Goal: Transaction & Acquisition: Purchase product/service

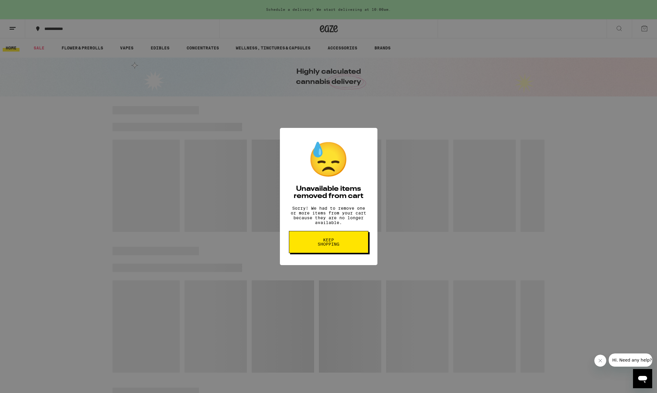
click at [326, 245] on span "Keep Shopping" at bounding box center [328, 242] width 31 height 8
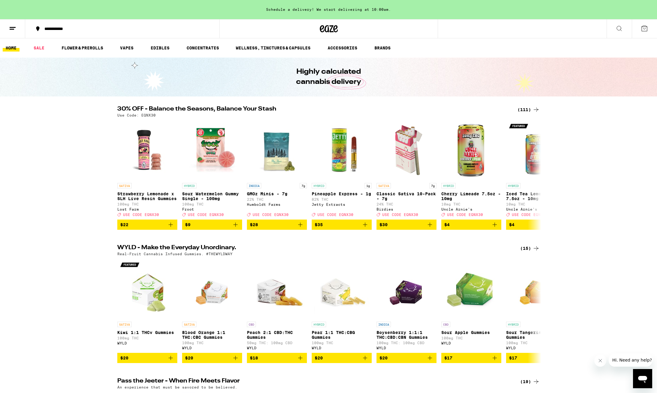
click at [524, 110] on div "(111)" at bounding box center [528, 109] width 22 height 7
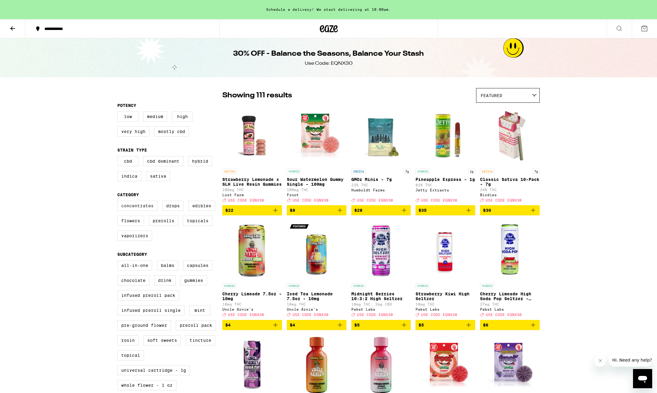
click at [135, 211] on label "Concentrates" at bounding box center [137, 206] width 40 height 10
click at [119, 202] on input "Concentrates" at bounding box center [118, 202] width 0 height 0
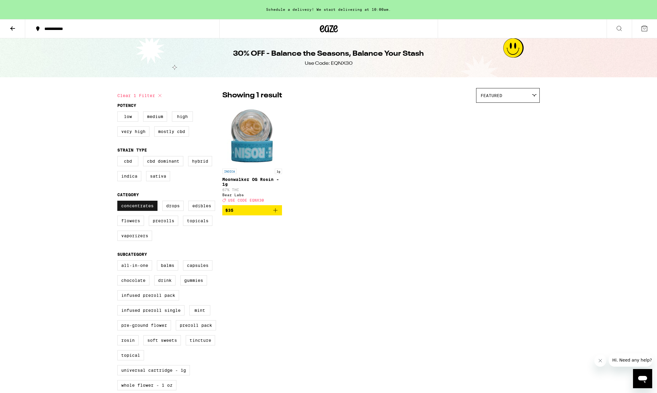
click at [137, 211] on label "Concentrates" at bounding box center [137, 206] width 40 height 10
click at [119, 202] on input "Concentrates" at bounding box center [118, 202] width 0 height 0
checkbox input "false"
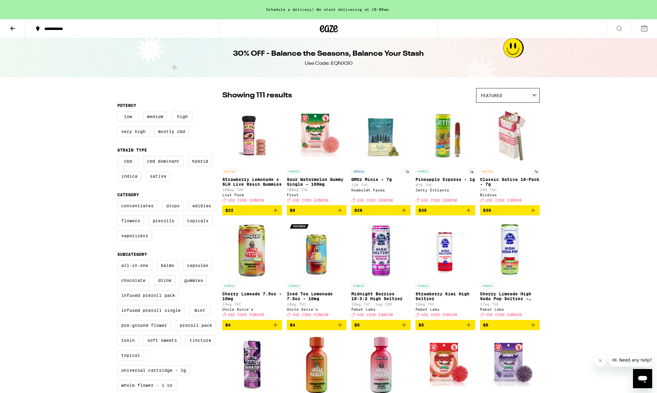
click at [173, 209] on label "Drops" at bounding box center [172, 206] width 21 height 10
click at [119, 202] on input "Drops" at bounding box center [118, 202] width 0 height 0
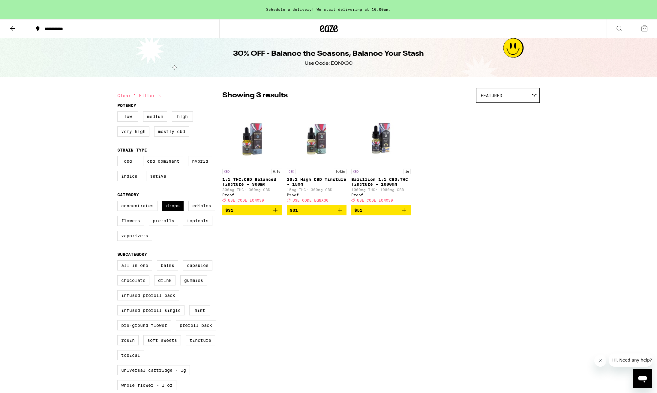
drag, startPoint x: 173, startPoint y: 209, endPoint x: 194, endPoint y: 209, distance: 21.0
click at [173, 209] on label "Drops" at bounding box center [172, 206] width 21 height 10
click at [119, 202] on input "Drops" at bounding box center [118, 202] width 0 height 0
checkbox input "false"
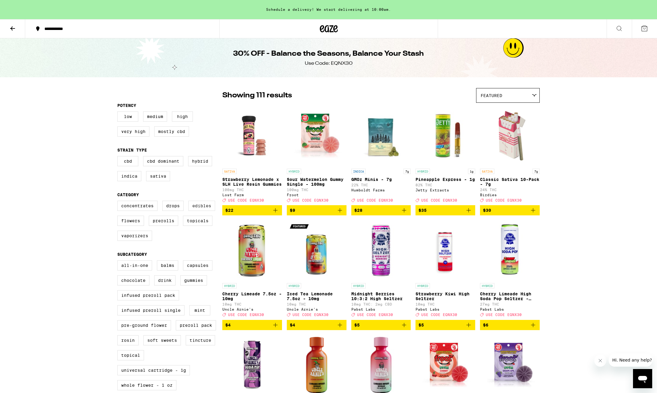
click at [194, 209] on label "Edibles" at bounding box center [201, 206] width 27 height 10
click at [119, 202] on input "Edibles" at bounding box center [118, 202] width 0 height 0
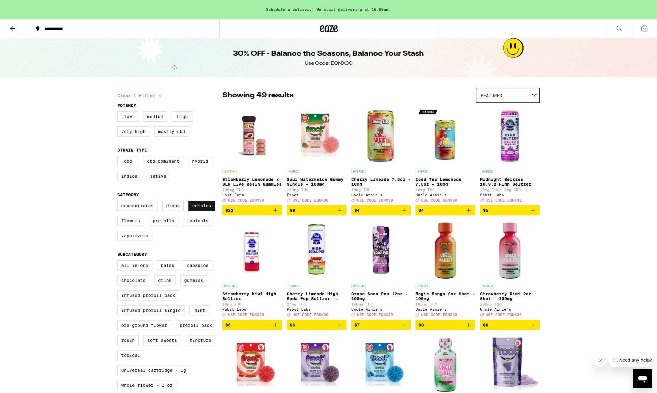
click at [197, 210] on label "Edibles" at bounding box center [201, 206] width 27 height 10
click at [119, 202] on input "Edibles" at bounding box center [118, 202] width 0 height 0
checkbox input "false"
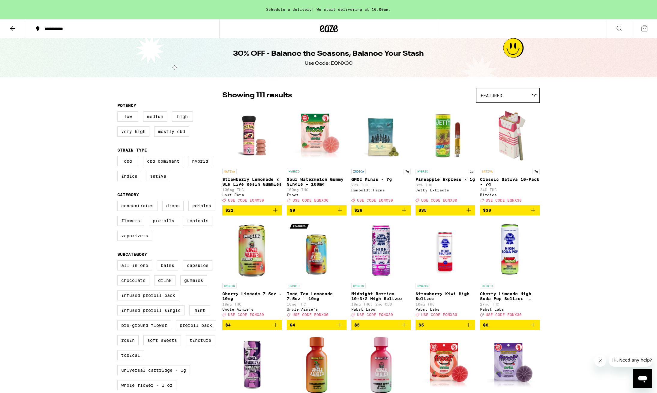
click at [172, 211] on label "Drops" at bounding box center [172, 206] width 21 height 10
click at [119, 202] on input "Drops" at bounding box center [118, 202] width 0 height 0
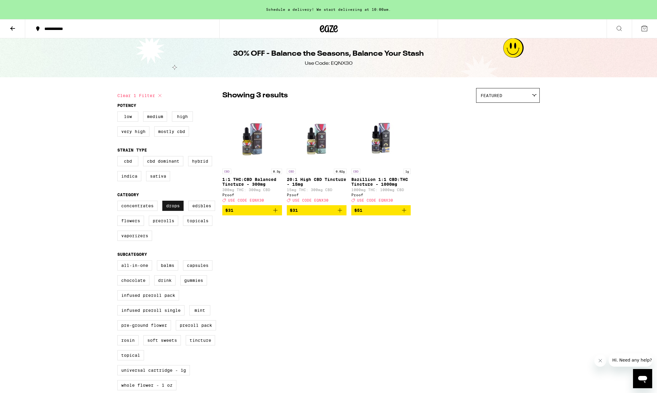
click at [172, 211] on label "Drops" at bounding box center [172, 206] width 21 height 10
click at [119, 202] on input "Drops" at bounding box center [118, 202] width 0 height 0
checkbox input "false"
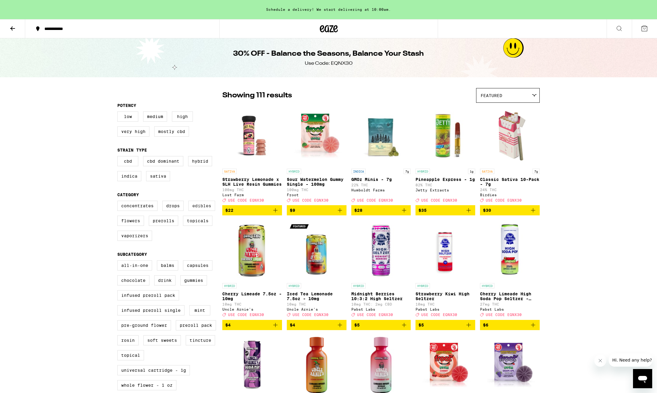
click at [204, 210] on label "Edibles" at bounding box center [201, 206] width 27 height 10
click at [119, 202] on input "Edibles" at bounding box center [118, 202] width 0 height 0
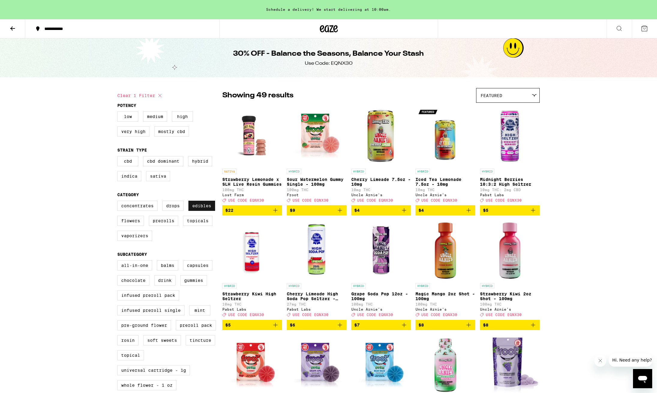
click at [204, 210] on label "Edibles" at bounding box center [201, 206] width 27 height 10
click at [119, 202] on input "Edibles" at bounding box center [118, 202] width 0 height 0
checkbox input "false"
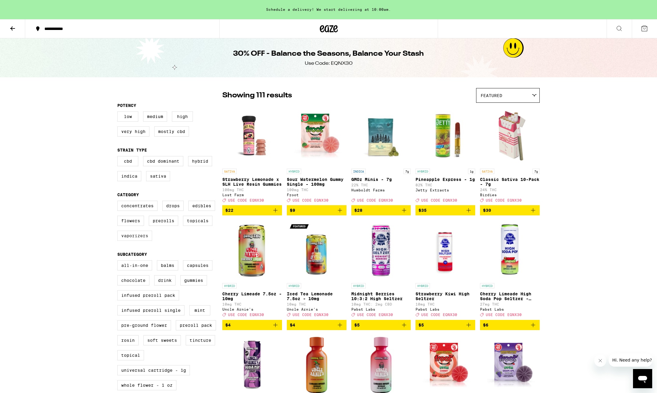
click at [133, 241] on label "Vaporizers" at bounding box center [134, 236] width 35 height 10
click at [119, 202] on input "Vaporizers" at bounding box center [118, 202] width 0 height 0
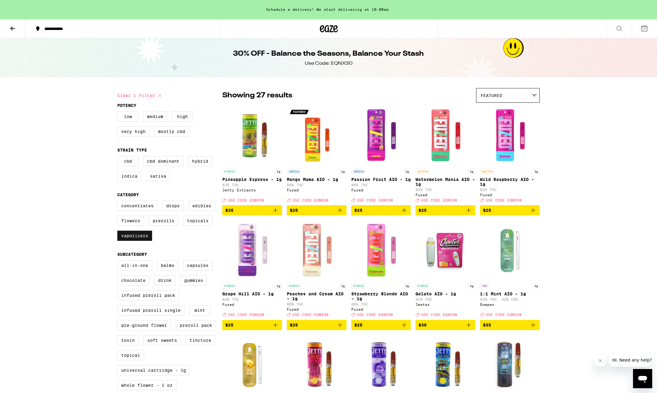
click at [130, 240] on label "Vaporizers" at bounding box center [134, 236] width 35 height 10
click at [119, 202] on input "Vaporizers" at bounding box center [118, 202] width 0 height 0
checkbox input "false"
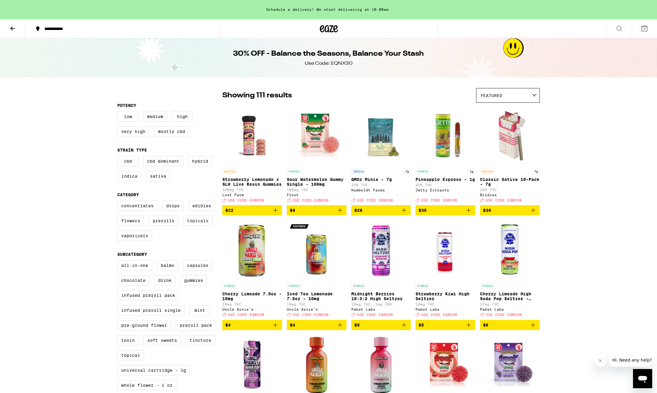
click at [201, 225] on label "Topicals" at bounding box center [197, 221] width 29 height 10
click at [119, 202] on input "Topicals" at bounding box center [118, 202] width 0 height 0
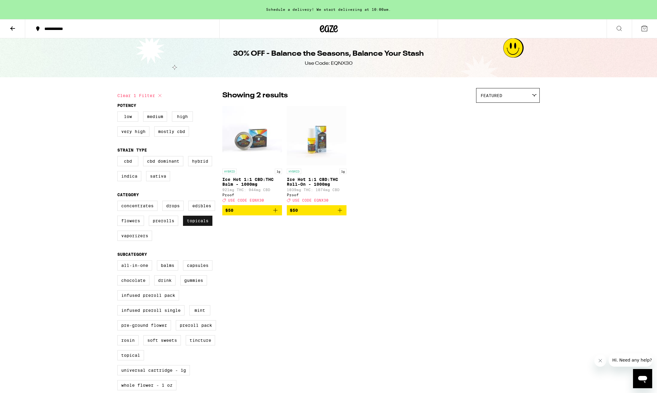
click at [200, 226] on label "Topicals" at bounding box center [197, 221] width 29 height 10
click at [119, 202] on input "Topicals" at bounding box center [118, 202] width 0 height 0
checkbox input "false"
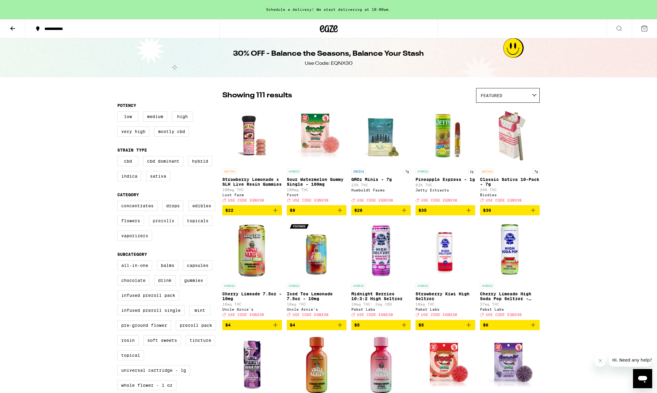
click at [170, 226] on label "Prerolls" at bounding box center [163, 221] width 29 height 10
click at [119, 202] on input "Prerolls" at bounding box center [118, 202] width 0 height 0
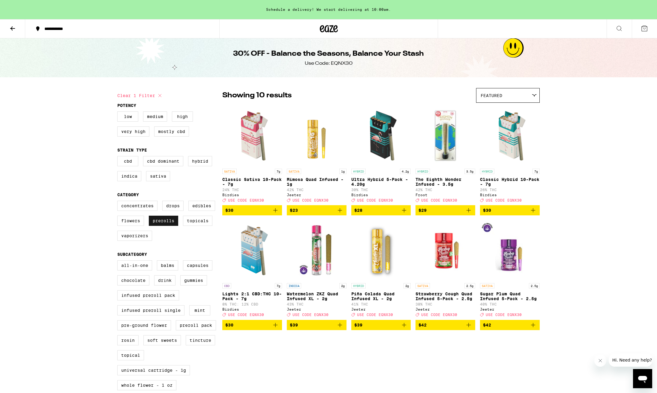
click at [170, 226] on label "Prerolls" at bounding box center [163, 221] width 29 height 10
click at [119, 202] on input "Prerolls" at bounding box center [118, 202] width 0 height 0
checkbox input "false"
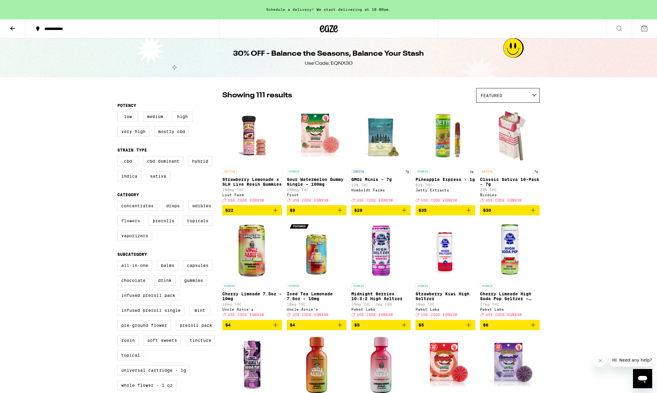
click at [135, 226] on label "Flowers" at bounding box center [130, 221] width 27 height 10
click at [119, 202] on input "Flowers" at bounding box center [118, 202] width 0 height 0
checkbox input "true"
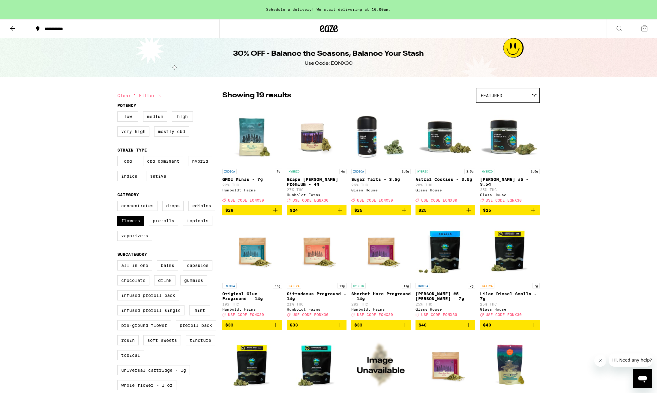
click at [12, 27] on icon at bounding box center [12, 28] width 5 height 4
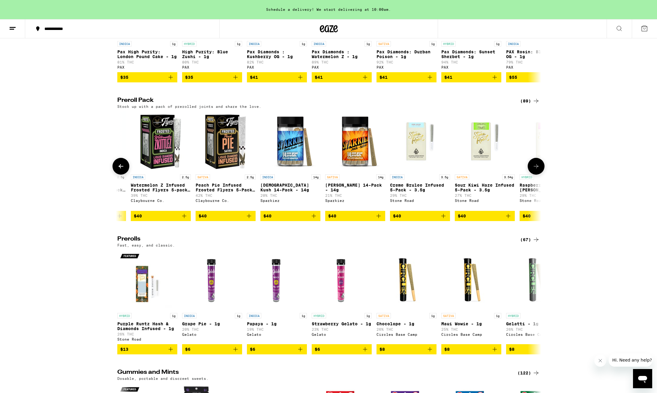
scroll to position [0, 3675]
